Goal: Information Seeking & Learning: Learn about a topic

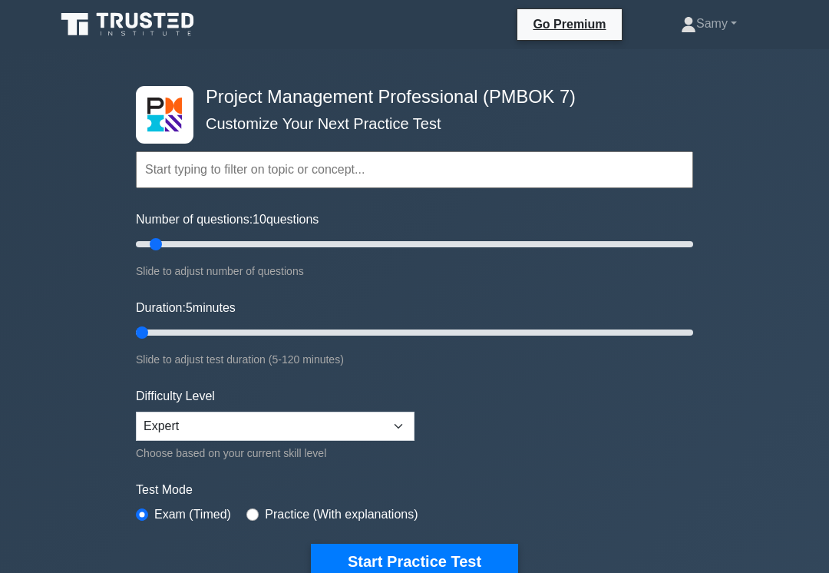
type input "5"
click at [443, 563] on button "Start Practice Test" at bounding box center [414, 560] width 207 height 35
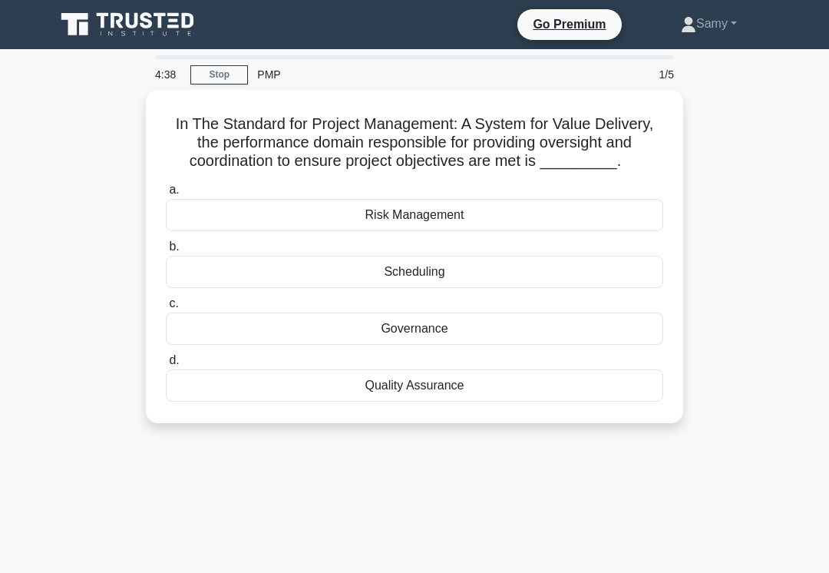
click at [470, 401] on div "Quality Assurance" at bounding box center [414, 385] width 497 height 32
click at [166, 365] on input "d. Quality Assurance" at bounding box center [166, 360] width 0 height 10
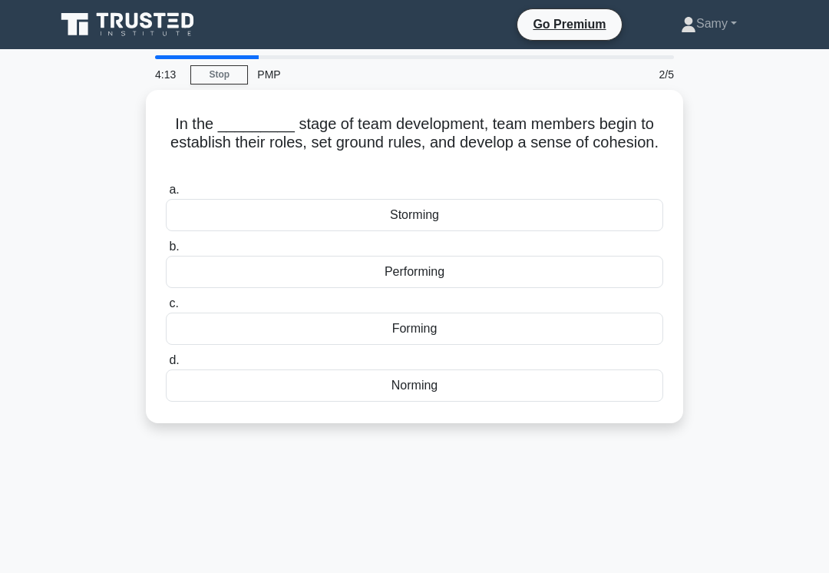
click at [398, 388] on div "Norming" at bounding box center [414, 385] width 497 height 32
click at [166, 365] on input "d. Norming" at bounding box center [166, 360] width 0 height 10
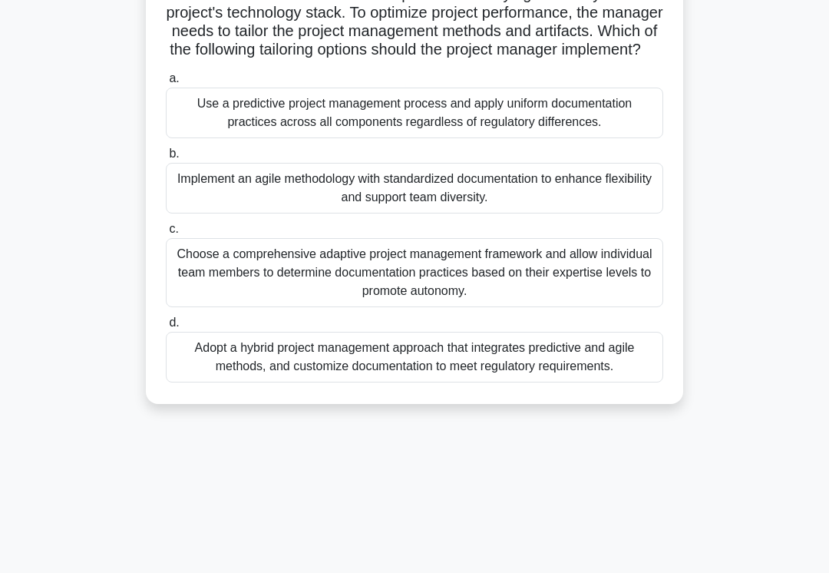
scroll to position [195, 0]
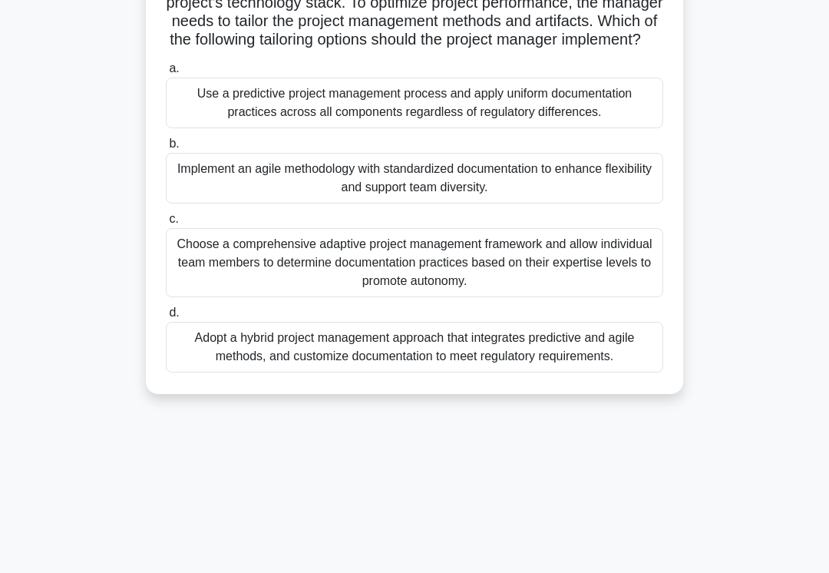
click at [554, 372] on div "Adopt a hybrid project management approach that integrates predictive and agile…" at bounding box center [414, 347] width 497 height 51
click at [166, 318] on input "d. Adopt a hybrid project management approach that integrates predictive and ag…" at bounding box center [166, 313] width 0 height 10
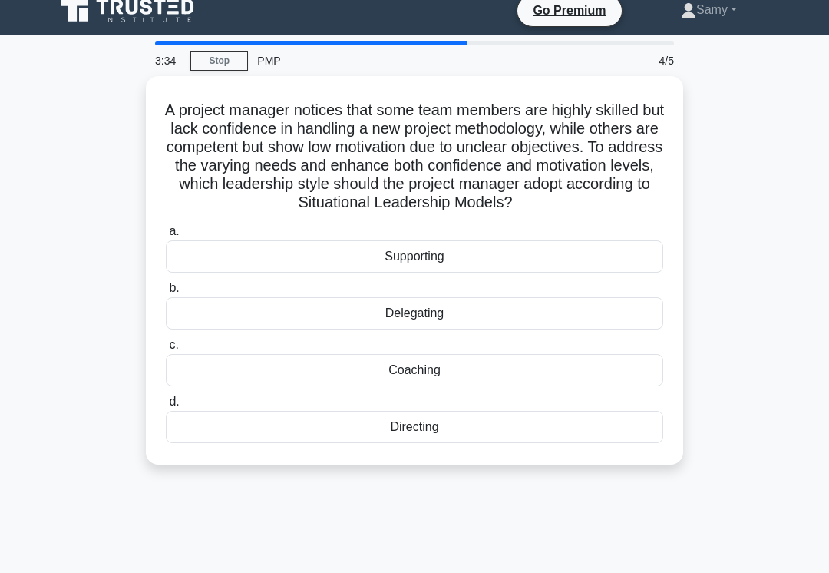
scroll to position [18, 0]
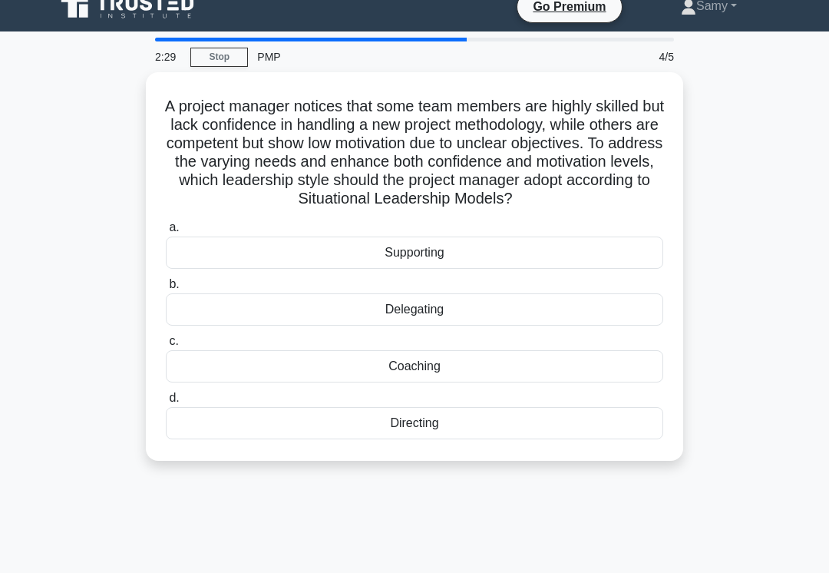
click at [464, 269] on div "Supporting" at bounding box center [414, 252] width 497 height 32
click at [166, 233] on input "a. Supporting" at bounding box center [166, 228] width 0 height 10
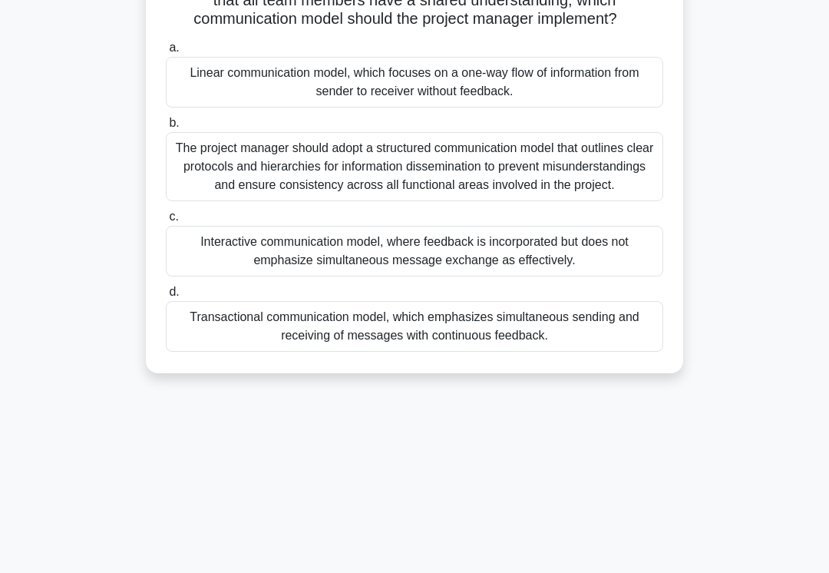
scroll to position [216, 0]
click at [388, 352] on div "Transactional communication model, which emphasizes simultaneous sending and re…" at bounding box center [414, 326] width 497 height 51
click at [166, 297] on input "d. Transactional communication model, which emphasizes simultaneous sending and…" at bounding box center [166, 292] width 0 height 10
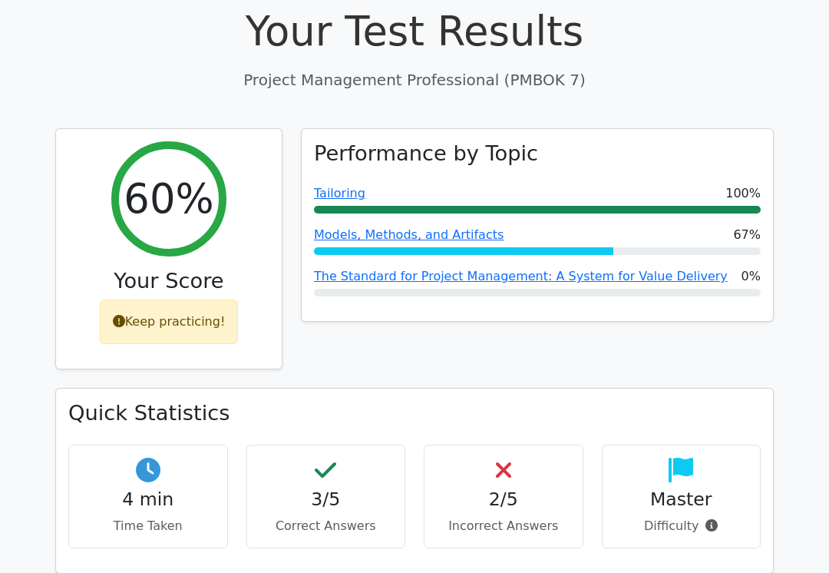
scroll to position [580, 0]
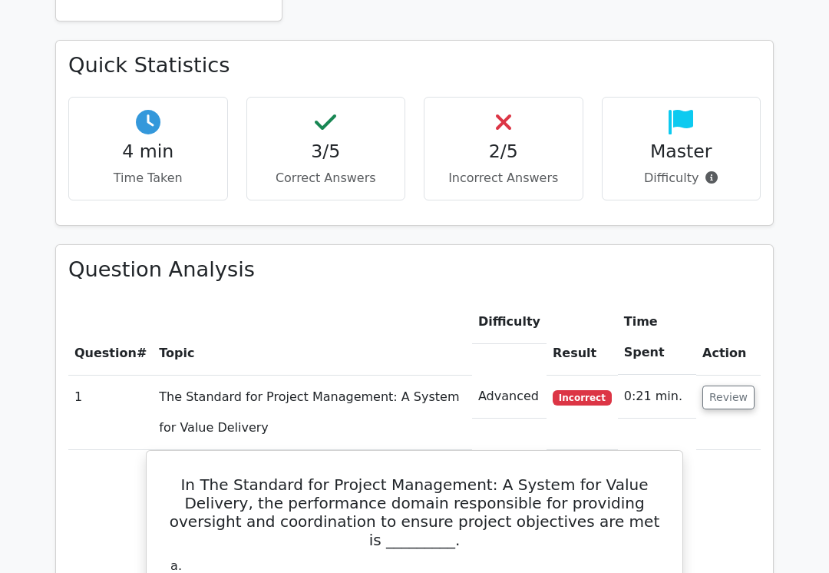
click at [732, 385] on button "Review" at bounding box center [728, 397] width 52 height 24
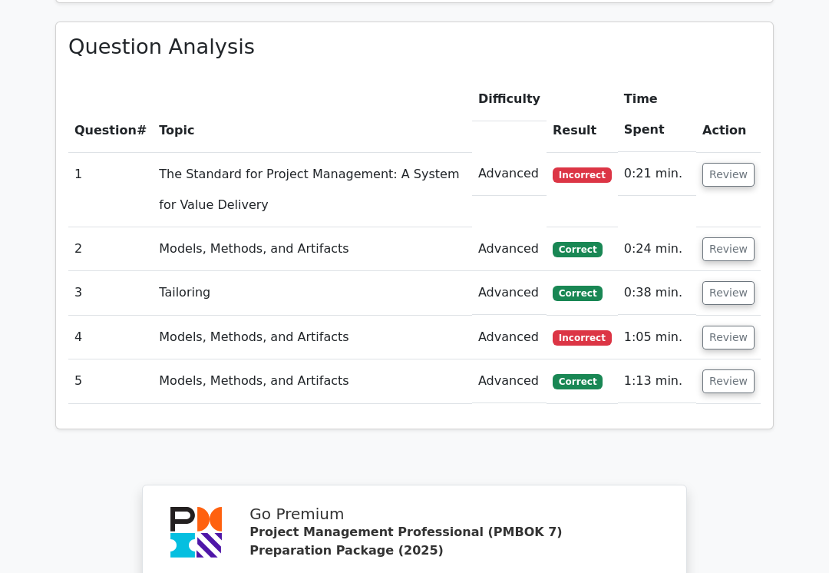
scroll to position [1101, 0]
click at [720, 163] on button "Review" at bounding box center [728, 175] width 52 height 24
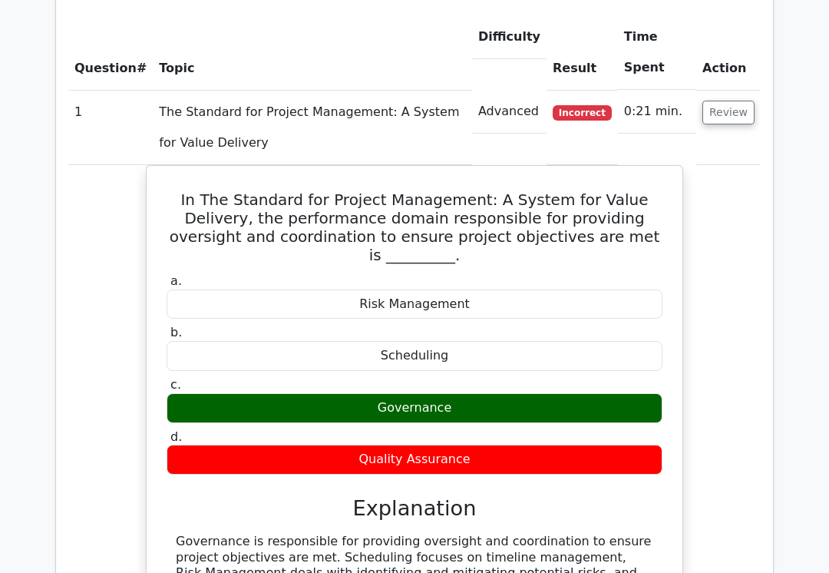
scroll to position [1167, 0]
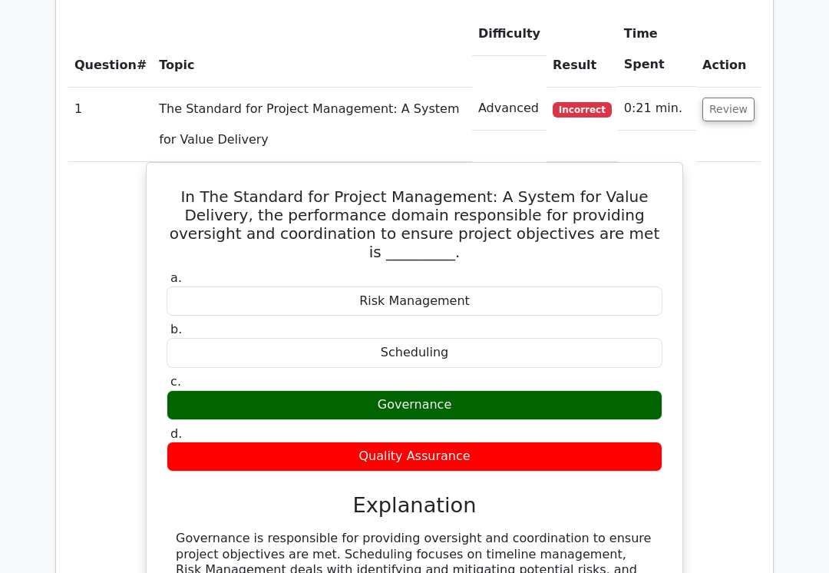
click at [728, 97] on button "Review" at bounding box center [728, 109] width 52 height 24
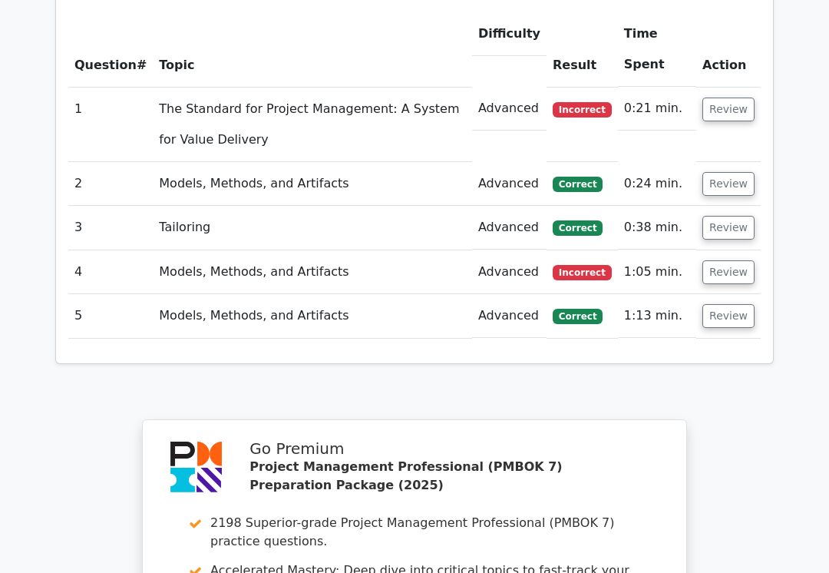
click at [742, 260] on button "Review" at bounding box center [728, 272] width 52 height 24
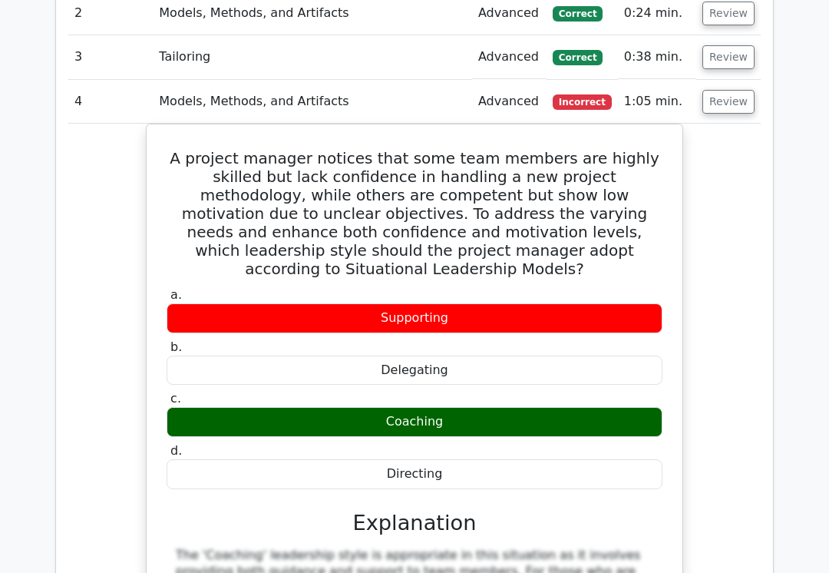
scroll to position [1359, 0]
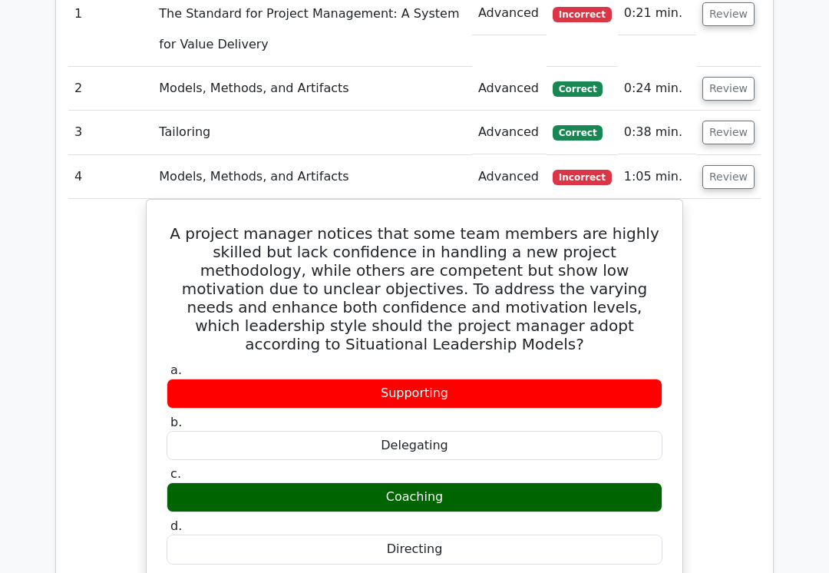
click at [736, 166] on button "Review" at bounding box center [728, 178] width 52 height 24
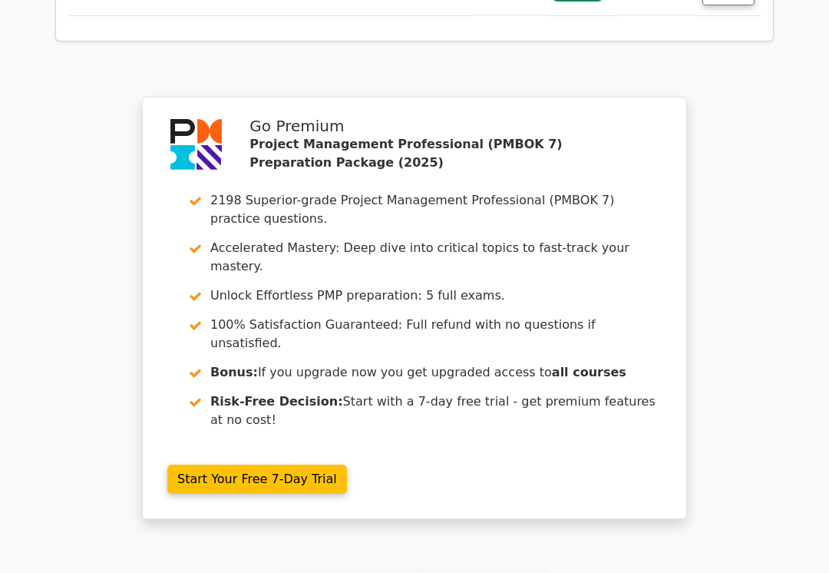
scroll to position [1643, 0]
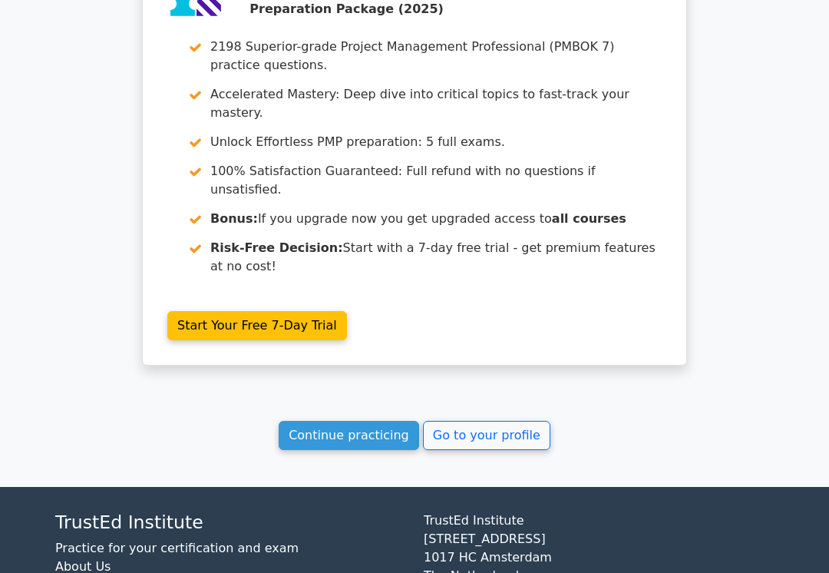
click at [492, 421] on link "Go to your profile" at bounding box center [486, 435] width 127 height 29
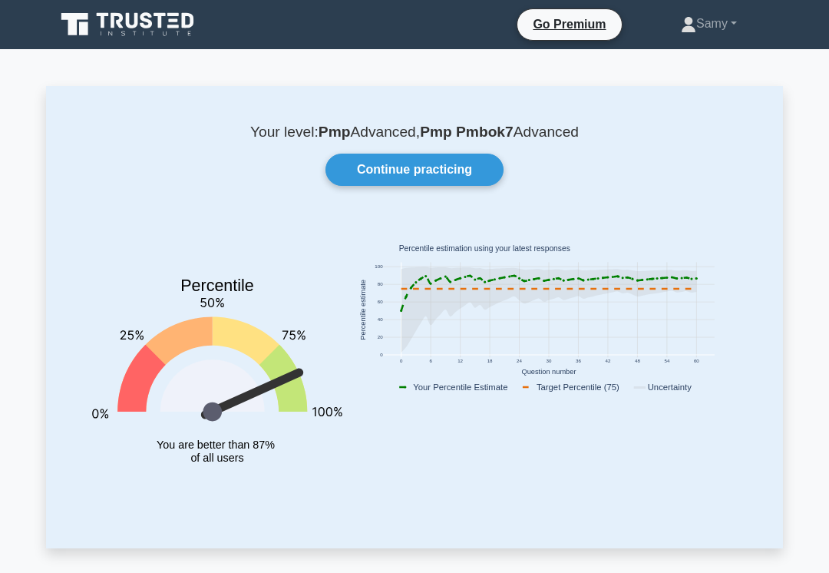
scroll to position [19, 0]
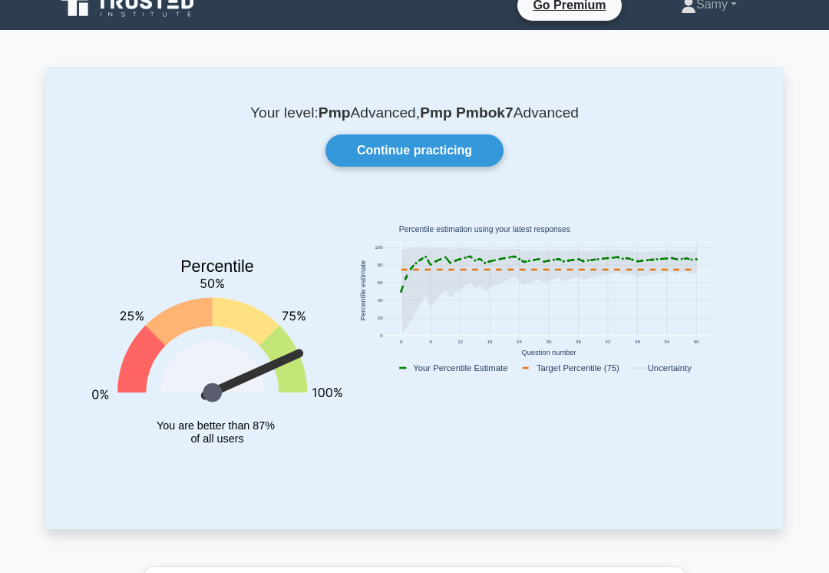
click at [457, 150] on link "Continue practicing" at bounding box center [414, 150] width 178 height 32
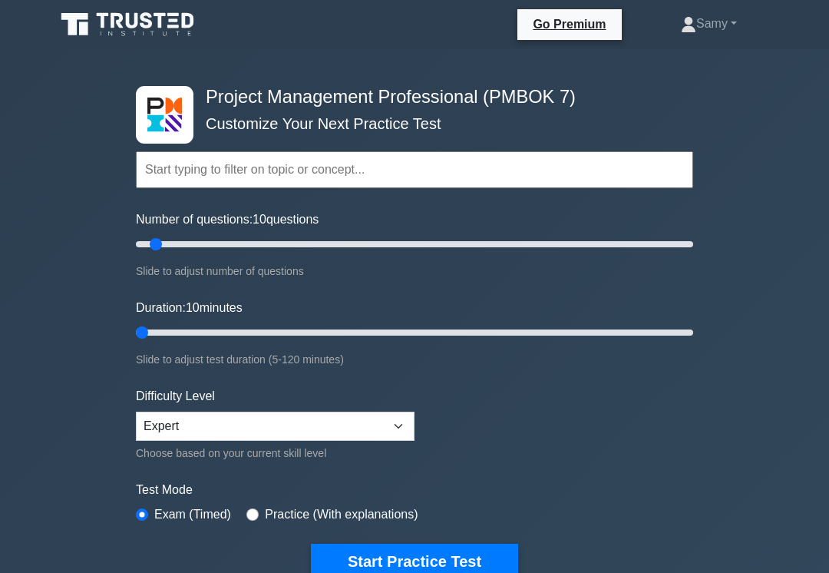
type input "5"
click at [338, 568] on button "Start Practice Test" at bounding box center [414, 560] width 207 height 35
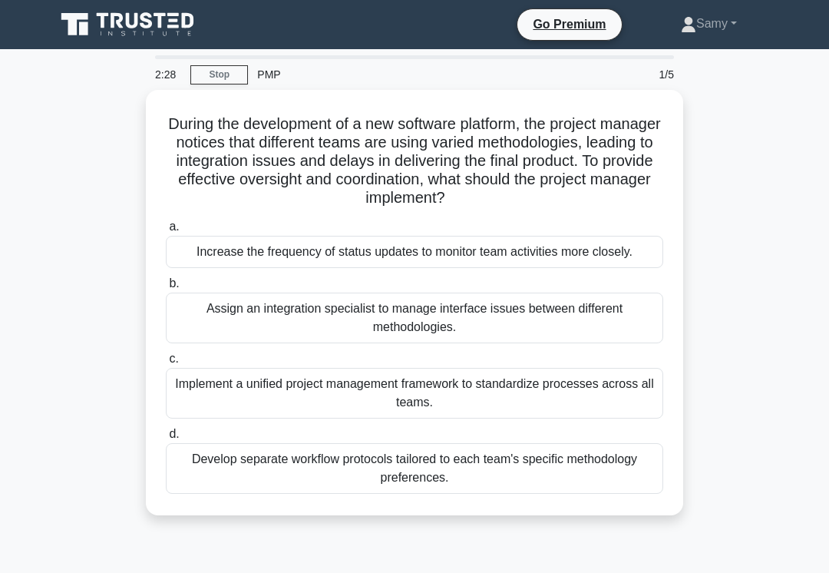
click at [454, 416] on div "Implement a unified project management framework to standardize processes acros…" at bounding box center [414, 393] width 497 height 51
click at [166, 364] on input "c. Implement a unified project management framework to standardize processes ac…" at bounding box center [166, 359] width 0 height 10
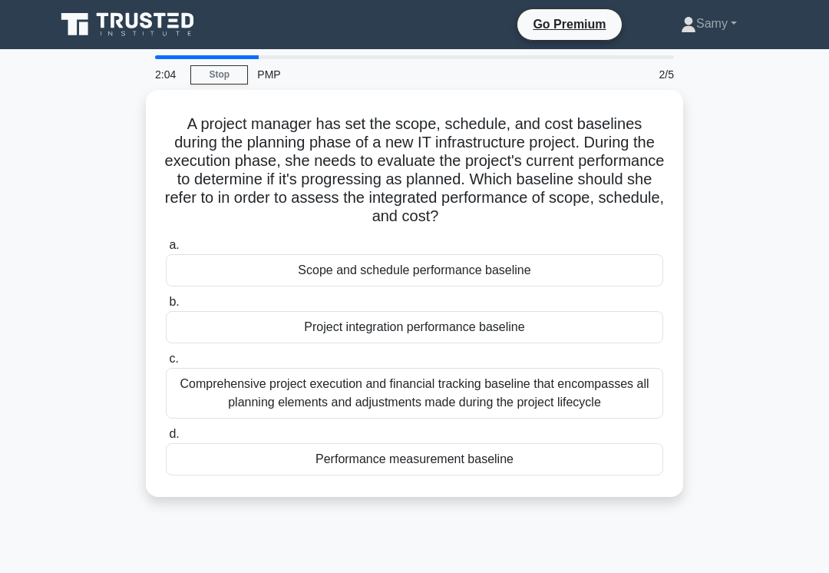
click at [365, 466] on div "Performance measurement baseline" at bounding box center [414, 459] width 497 height 32
click at [166, 439] on input "d. Performance measurement baseline" at bounding box center [166, 434] width 0 height 10
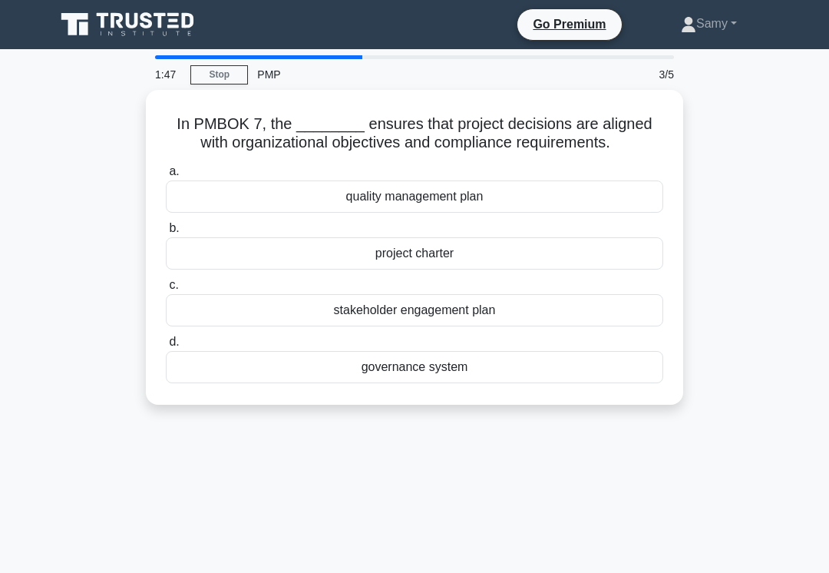
click at [361, 383] on div "governance system" at bounding box center [414, 367] width 497 height 32
click at [166, 347] on input "d. governance system" at bounding box center [166, 342] width 0 height 10
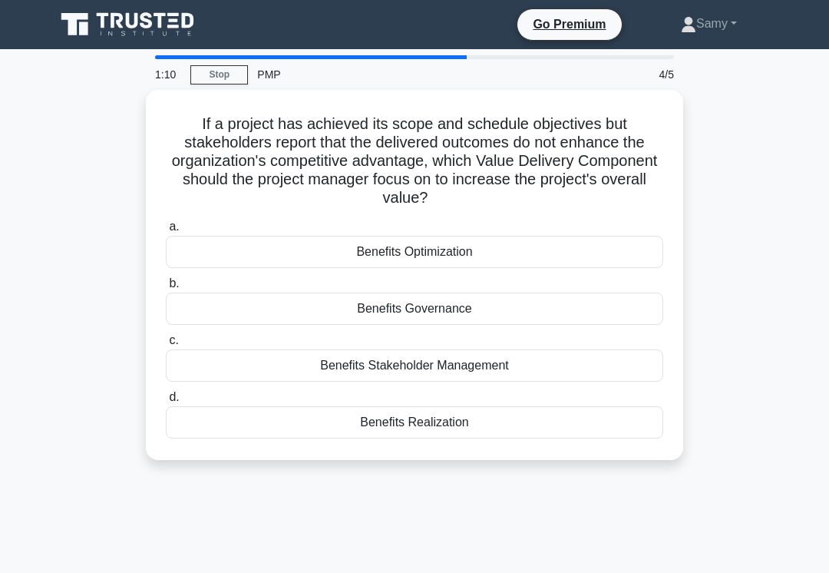
click at [470, 413] on div "Benefits Realization" at bounding box center [414, 422] width 497 height 32
click at [166, 402] on input "d. Benefits Realization" at bounding box center [166, 397] width 0 height 10
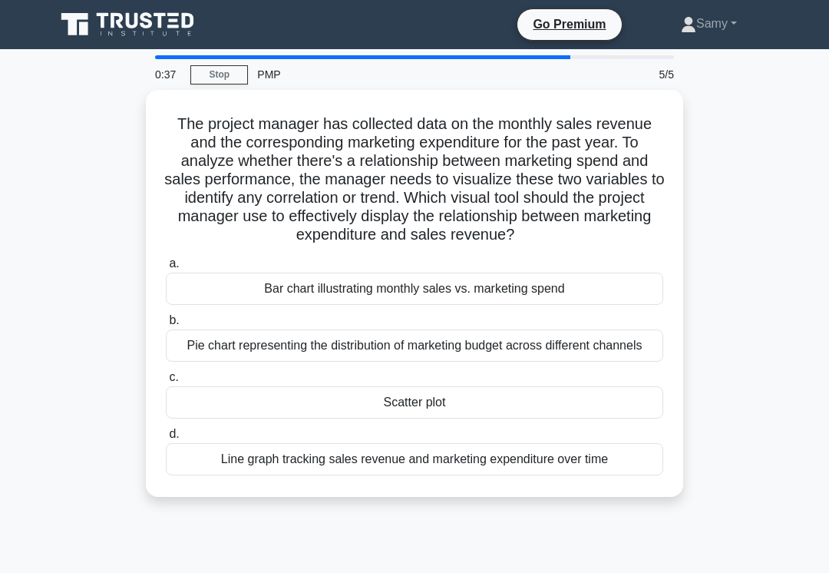
click at [529, 305] on div "Bar chart illustrating monthly sales vs. marketing spend" at bounding box center [414, 288] width 497 height 32
click at [166, 269] on input "a. Bar chart illustrating monthly sales vs. marketing spend" at bounding box center [166, 264] width 0 height 10
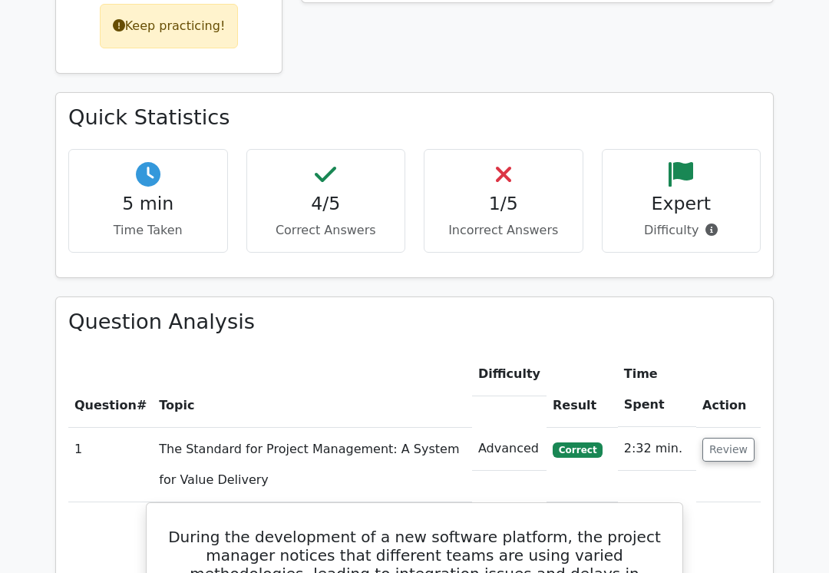
click at [734, 437] on button "Review" at bounding box center [728, 449] width 52 height 24
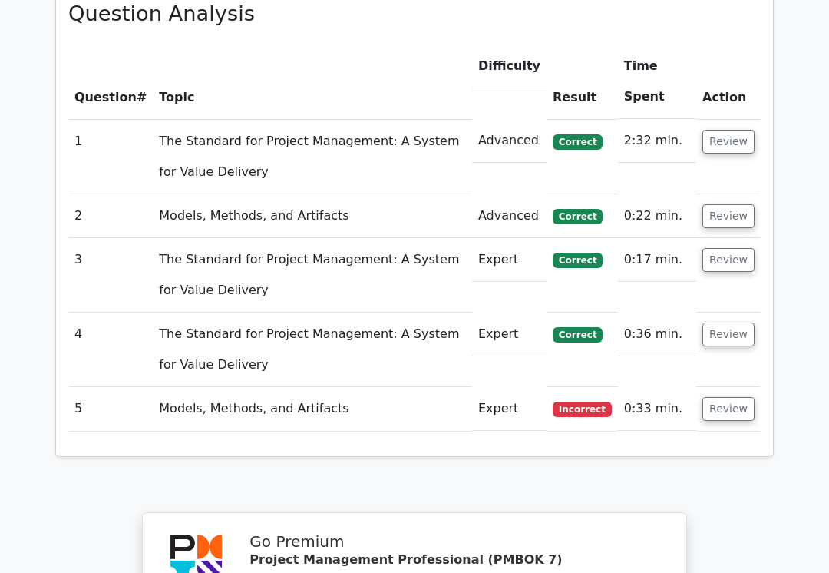
scroll to position [1134, 0]
click at [742, 398] on button "Review" at bounding box center [728, 410] width 52 height 24
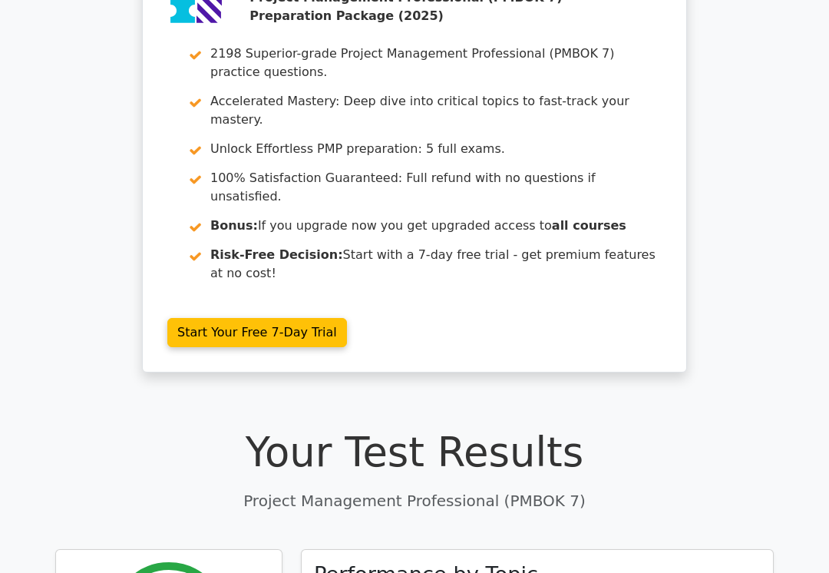
scroll to position [110, 0]
